Goal: Task Accomplishment & Management: Use online tool/utility

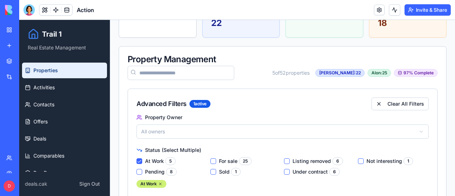
scroll to position [107, 0]
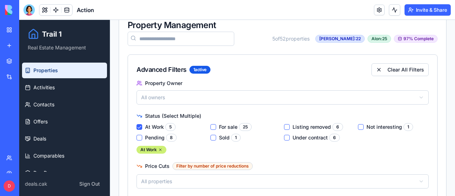
click at [178, 39] on input at bounding box center [181, 39] width 107 height 14
type input "*******"
drag, startPoint x: 178, startPoint y: 39, endPoint x: 119, endPoint y: 42, distance: 59.7
click at [119, 42] on div "Property Management ******* 0 of 52 properties [PERSON_NAME]: 22 Alon: 25 97 % …" at bounding box center [282, 33] width 327 height 42
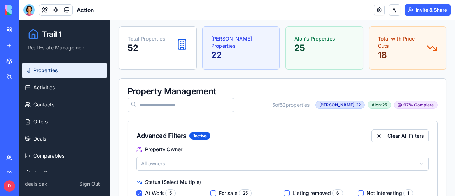
scroll to position [0, 0]
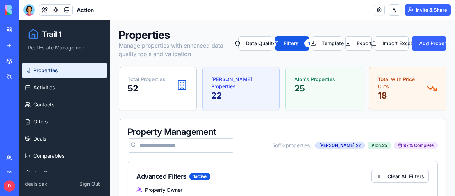
click at [161, 148] on input at bounding box center [181, 145] width 107 height 14
type input "******"
drag, startPoint x: 179, startPoint y: 144, endPoint x: 112, endPoint y: 152, distance: 67.6
click at [393, 42] on button "Import Excel" at bounding box center [391, 43] width 34 height 14
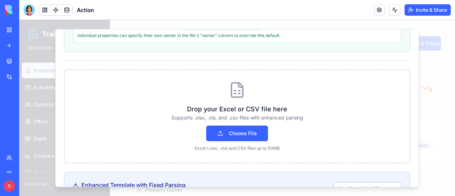
scroll to position [213, 0]
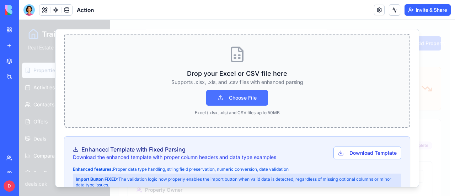
click at [235, 98] on button "Choose File" at bounding box center [237, 98] width 62 height 16
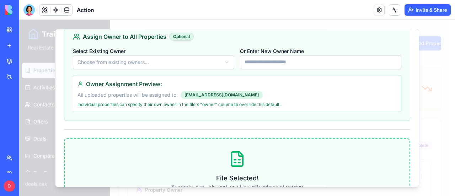
scroll to position [142, 0]
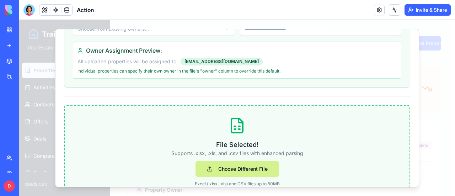
click at [244, 166] on button "Choose Different File" at bounding box center [236, 169] width 83 height 16
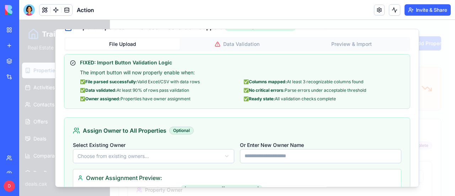
scroll to position [4, 0]
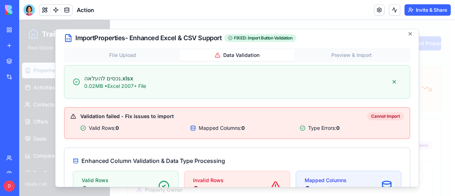
click at [231, 52] on div "Data Validation" at bounding box center [237, 55] width 45 height 7
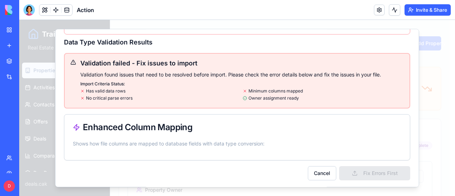
scroll to position [0, 0]
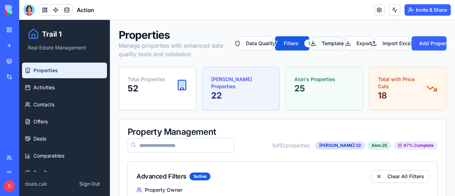
click at [331, 45] on button "Template" at bounding box center [327, 43] width 30 height 14
click at [391, 43] on button "Import Excel" at bounding box center [391, 43] width 34 height 14
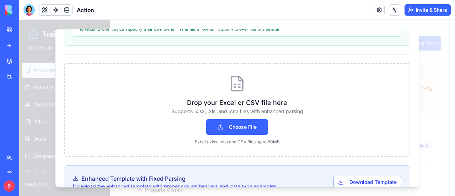
scroll to position [213, 0]
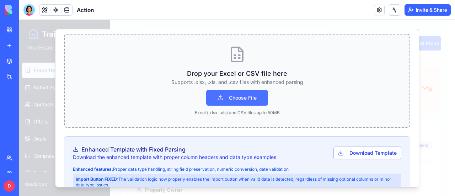
click at [243, 98] on button "Choose File" at bounding box center [237, 98] width 62 height 16
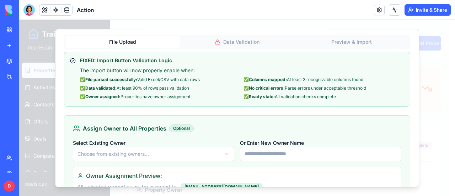
scroll to position [0, 0]
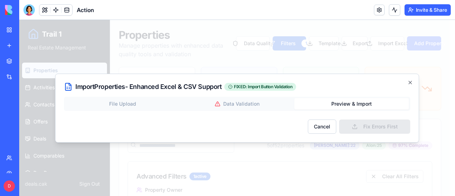
click at [249, 104] on div "File Upload Data Validation Preview & Import" at bounding box center [237, 105] width 346 height 17
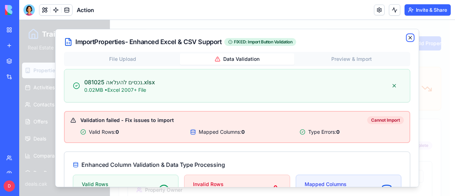
click at [407, 35] on icon "button" at bounding box center [410, 38] width 6 height 6
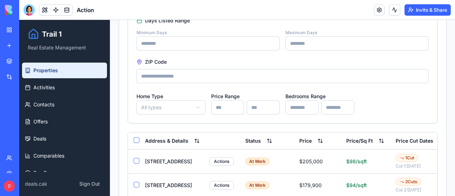
scroll to position [461, 0]
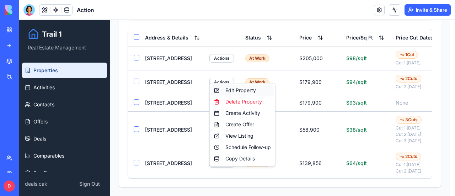
click at [245, 90] on div "Edit Property" at bounding box center [242, 90] width 63 height 11
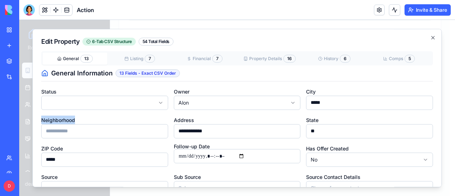
drag, startPoint x: 75, startPoint y: 119, endPoint x: 37, endPoint y: 121, distance: 38.1
click at [37, 121] on div "**********" at bounding box center [236, 108] width 409 height 158
copy label "Neighborhood"
click at [431, 38] on icon "button" at bounding box center [432, 37] width 3 height 3
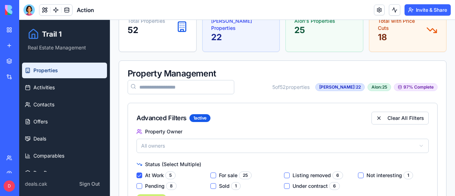
scroll to position [0, 0]
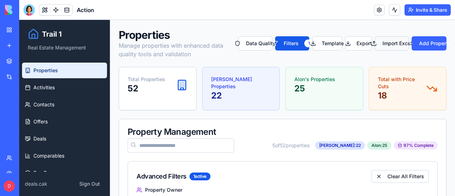
click at [394, 44] on button "Import Excel" at bounding box center [391, 43] width 34 height 14
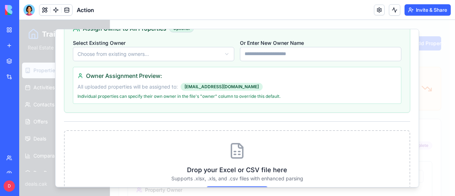
scroll to position [178, 0]
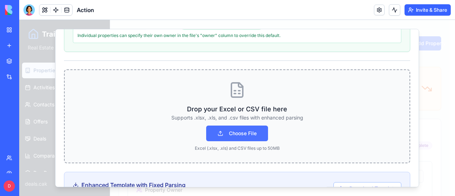
click at [237, 134] on button "Choose File" at bounding box center [237, 133] width 62 height 16
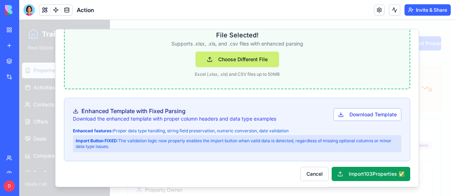
scroll to position [253, 0]
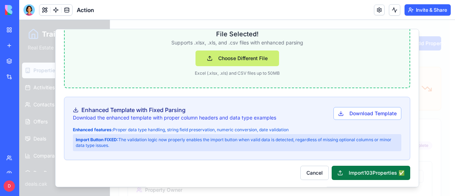
click at [360, 171] on button "Import 103 Properties ✅" at bounding box center [370, 173] width 79 height 14
